Goal: Information Seeking & Learning: Compare options

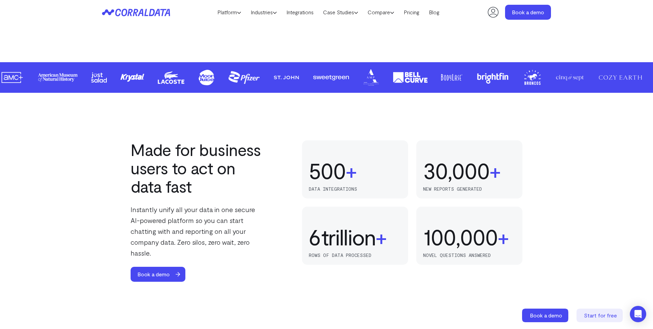
scroll to position [356, 0]
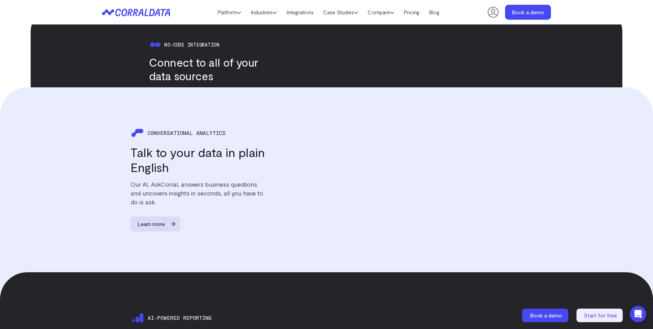
click at [142, 90] on div "CONVERSATIONAL ANALYTICS Talk to your data in plain English Our AI, AskCorral, …" at bounding box center [326, 189] width 653 height 205
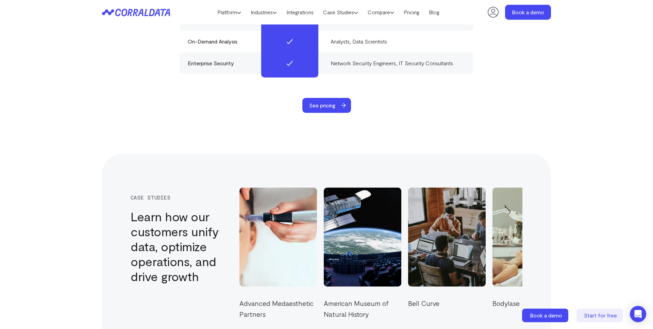
scroll to position [2241, 0]
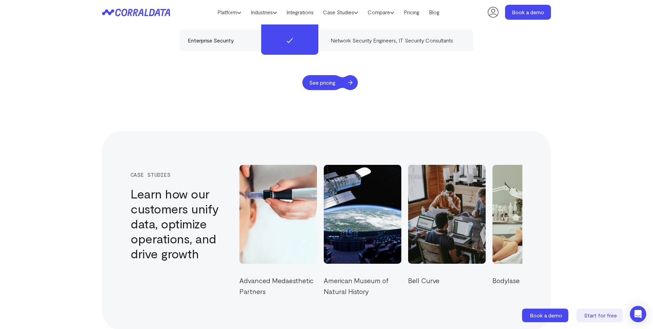
click at [323, 77] on span "See pricing" at bounding box center [322, 82] width 40 height 15
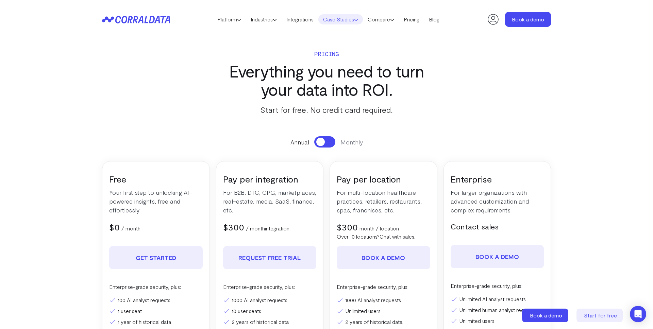
click at [332, 20] on link "Case Studies" at bounding box center [340, 19] width 45 height 10
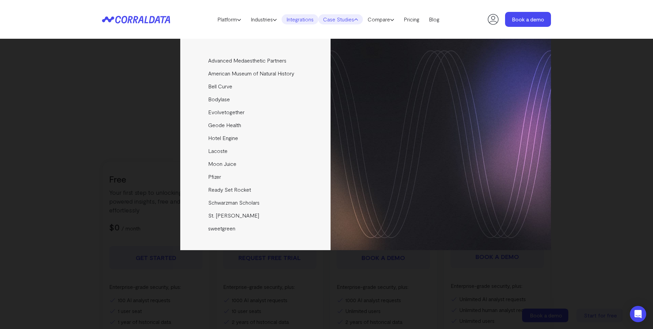
click at [298, 17] on link "Integrations" at bounding box center [299, 19] width 37 height 10
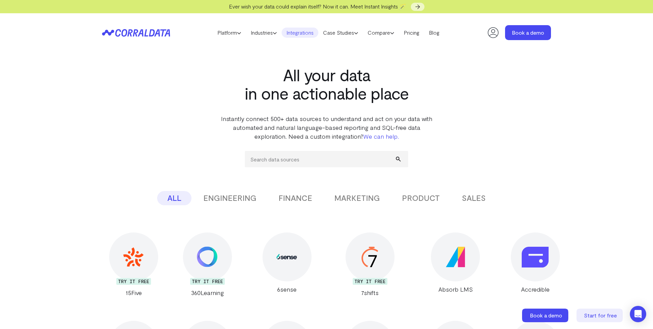
click at [473, 202] on button "SALES" at bounding box center [473, 198] width 44 height 14
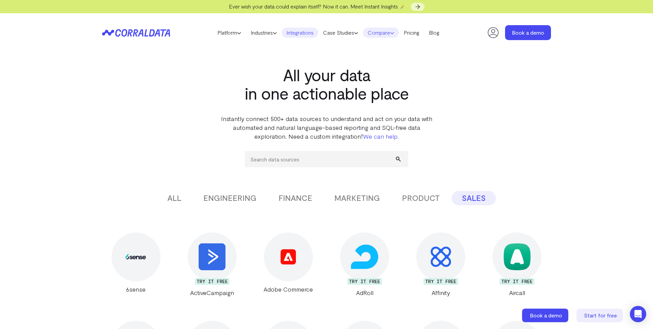
click at [386, 30] on link "Compare" at bounding box center [381, 33] width 36 height 10
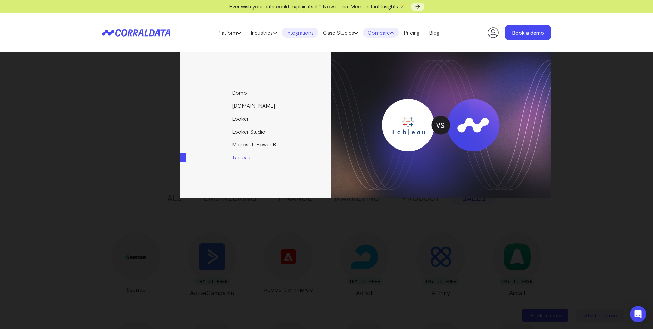
click at [242, 152] on link "Tableau" at bounding box center [255, 157] width 151 height 13
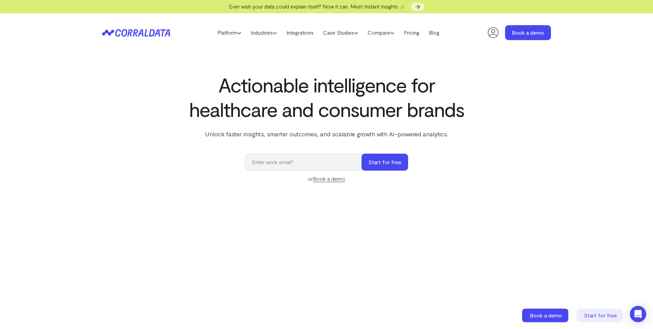
click at [145, 92] on div "Actionable intelligence for healthcare and consumer brands Unlock faster insigh…" at bounding box center [327, 236] width 490 height 328
